Goal: Navigation & Orientation: Find specific page/section

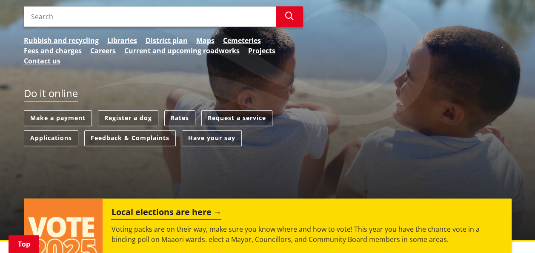
scroll to position [85, 0]
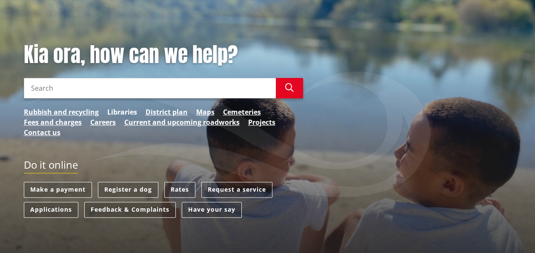
click at [125, 114] on link "Libraries" at bounding box center [122, 112] width 30 height 10
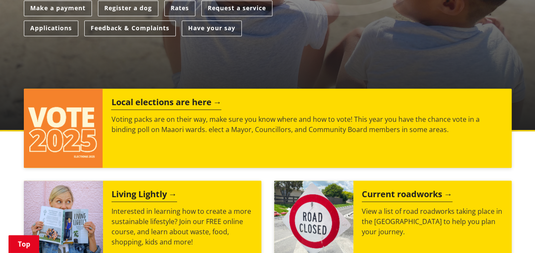
scroll to position [255, 0]
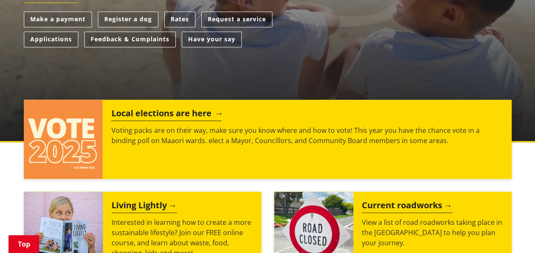
click at [130, 112] on h2 "Local elections are here" at bounding box center [166, 114] width 110 height 13
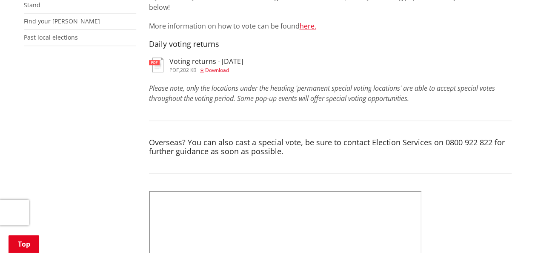
scroll to position [383, 0]
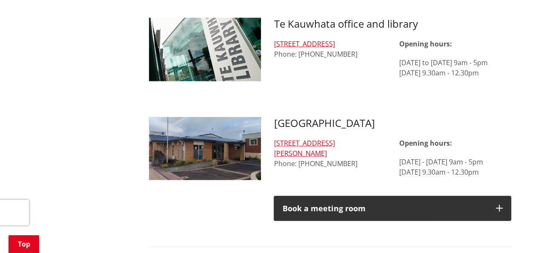
scroll to position [979, 0]
